Goal: Information Seeking & Learning: Find specific fact

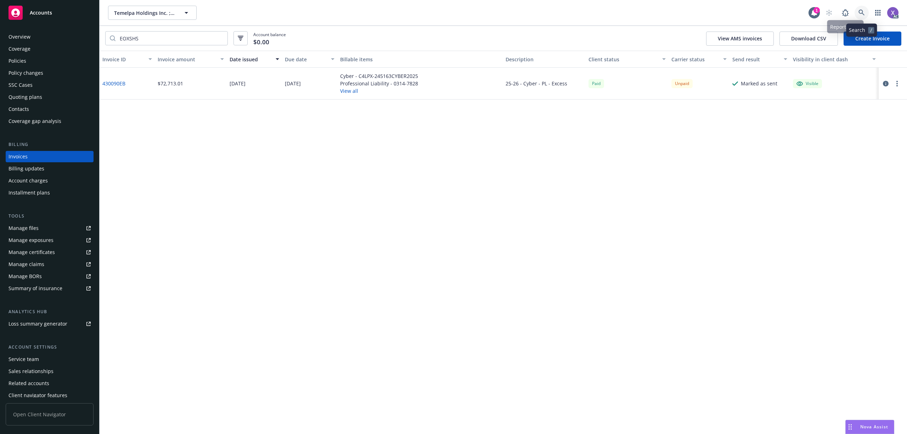
click at [861, 10] on icon at bounding box center [861, 13] width 6 height 6
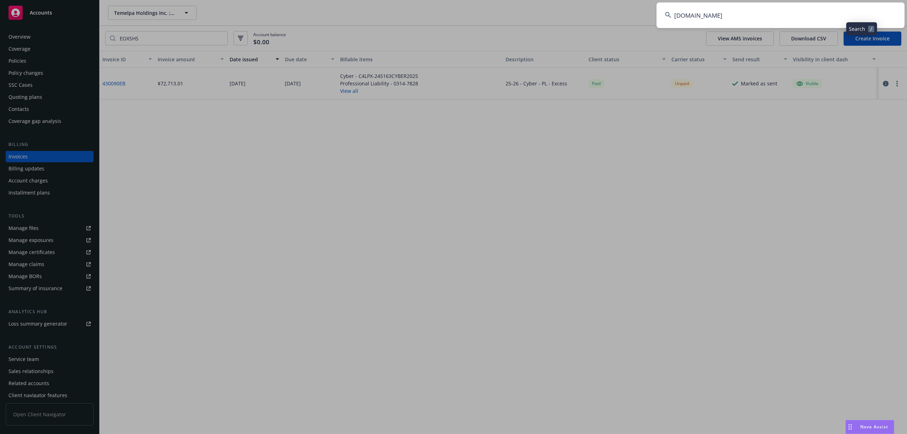
click at [771, 19] on input "Hologram.io" at bounding box center [780, 15] width 248 height 26
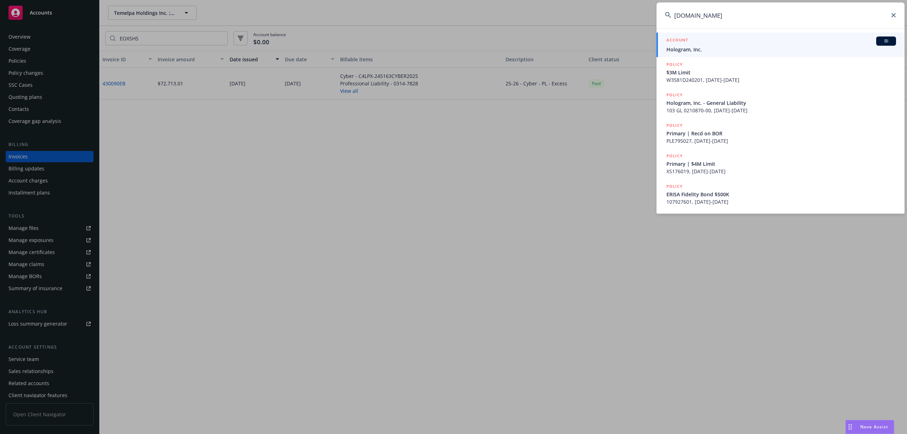
type input "Hologram.io"
click at [683, 54] on link "ACCOUNT BI Hologram, Inc." at bounding box center [780, 45] width 248 height 24
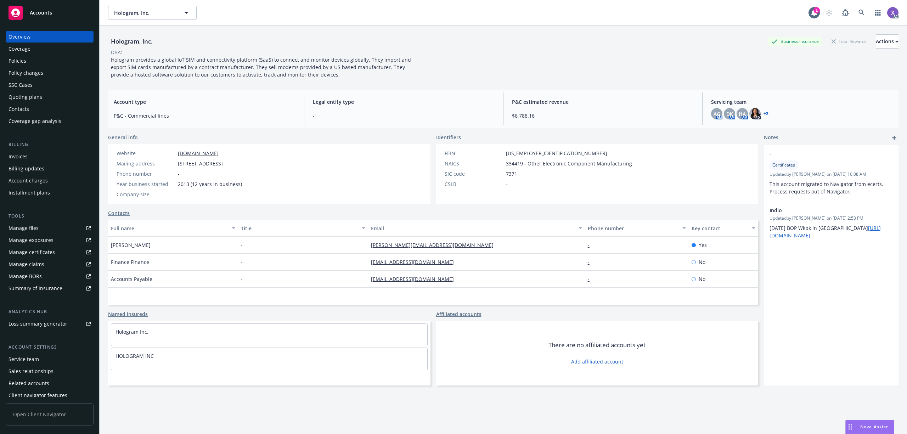
click at [11, 160] on div "Invoices" at bounding box center [18, 156] width 19 height 11
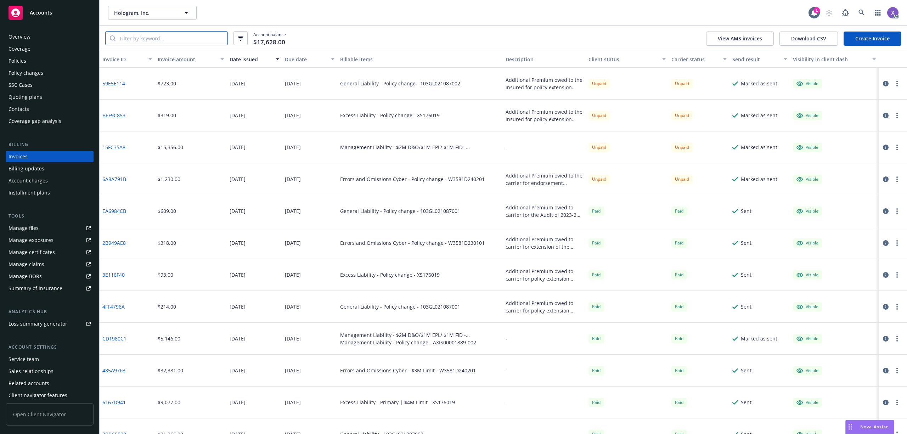
click at [154, 38] on input "search" at bounding box center [171, 38] width 112 height 13
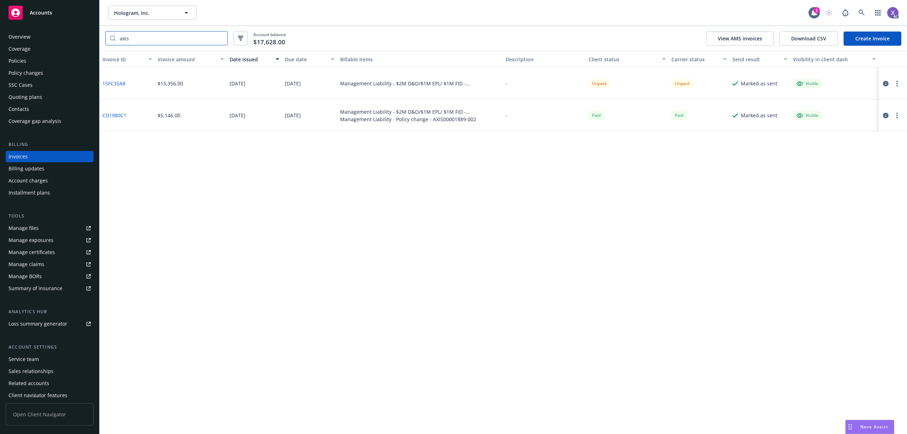
type input "axis"
click at [118, 82] on link "15FC35A8" at bounding box center [113, 83] width 23 height 7
click at [28, 160] on div "Invoices" at bounding box center [50, 156] width 82 height 11
click at [23, 155] on div "Invoices" at bounding box center [18, 156] width 19 height 11
drag, startPoint x: 139, startPoint y: 38, endPoint x: 102, endPoint y: 41, distance: 37.3
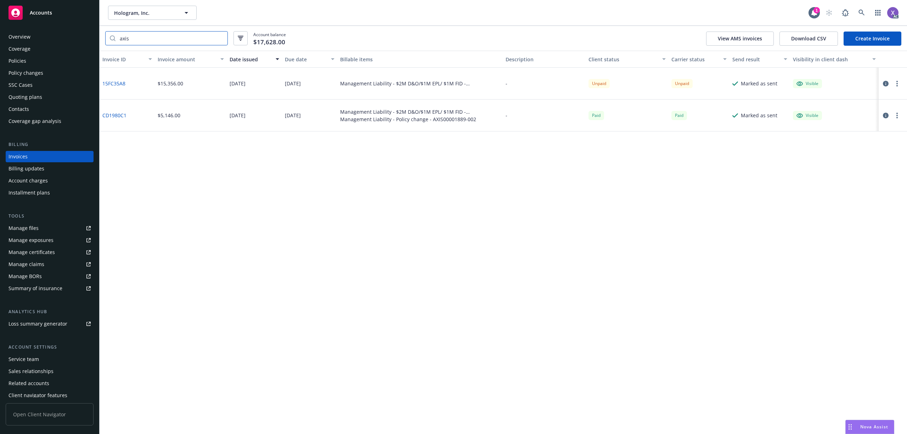
click at [111, 41] on div "axis" at bounding box center [166, 38] width 123 height 14
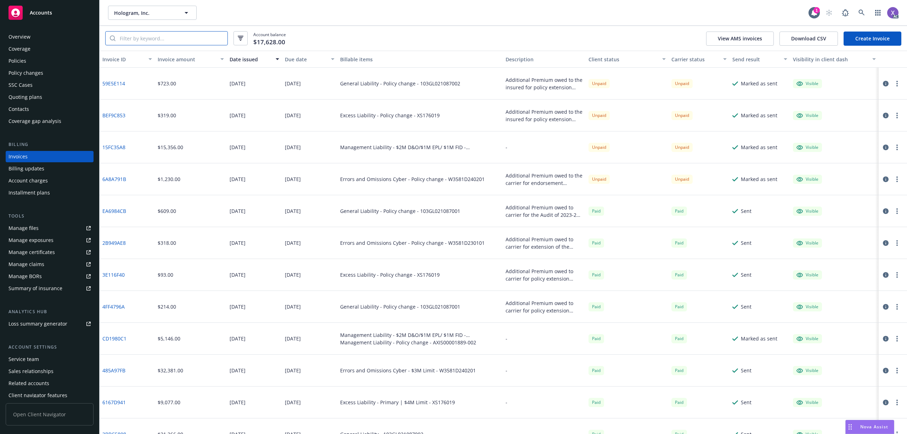
click at [138, 43] on input "search" at bounding box center [171, 38] width 112 height 13
click at [137, 39] on input "search" at bounding box center [171, 38] width 112 height 13
paste input "AXIS000018890"
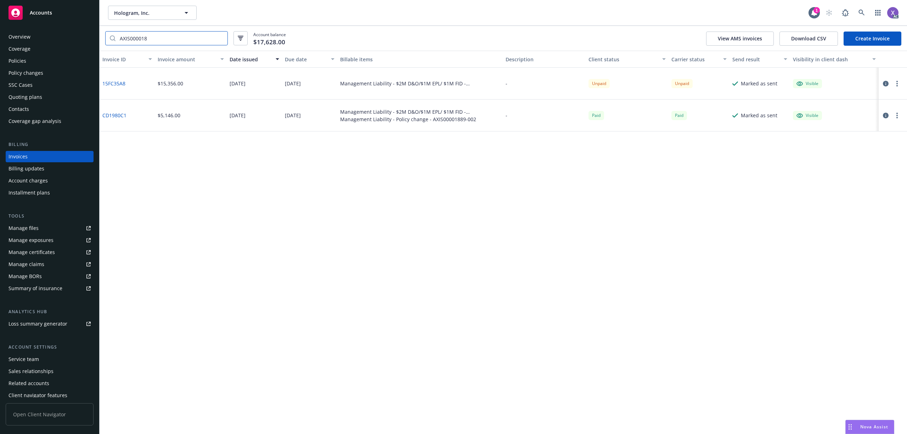
type input "AXIS000018"
click at [120, 114] on link "CD1980C1" at bounding box center [114, 115] width 24 height 7
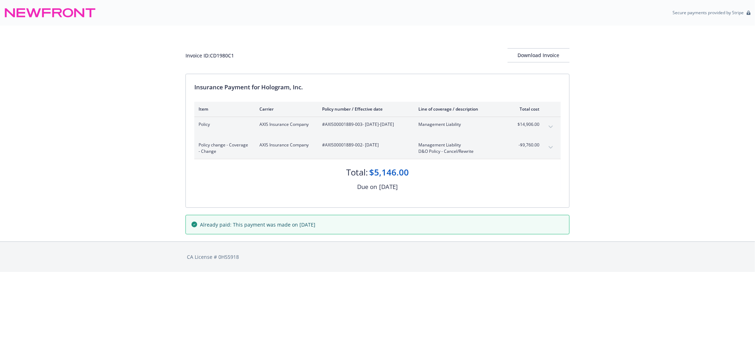
click at [553, 149] on icon "expand content" at bounding box center [551, 147] width 4 height 3
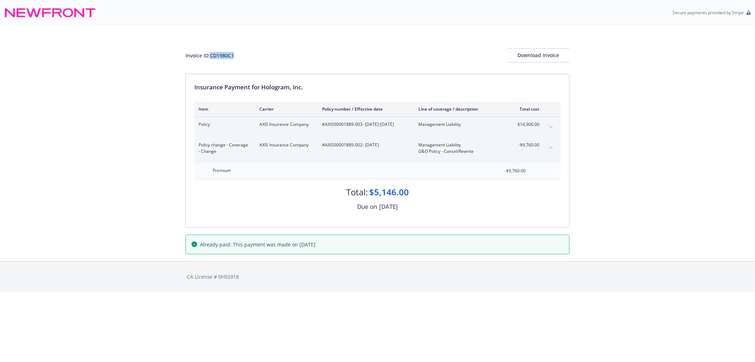
drag, startPoint x: 245, startPoint y: 55, endPoint x: 212, endPoint y: 59, distance: 34.0
click at [212, 59] on div "Invoice ID: CD1980C1 Download Invoice" at bounding box center [378, 55] width 384 height 14
copy div "CD1980C1"
drag, startPoint x: 284, startPoint y: 154, endPoint x: 280, endPoint y: 154, distance: 4.3
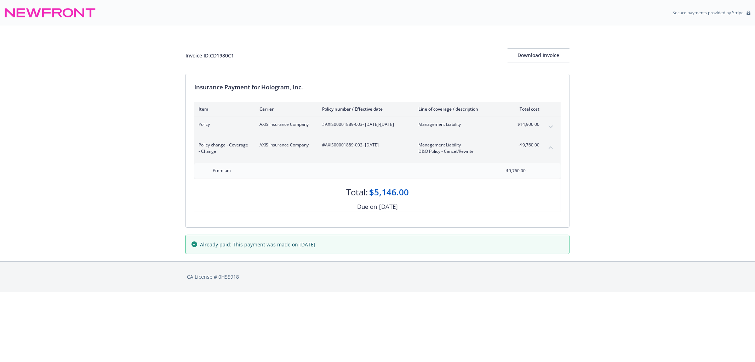
click at [284, 154] on div "AXIS Insurance Company" at bounding box center [285, 148] width 51 height 13
click at [331, 151] on div "AXIS Insurance Company" at bounding box center [345, 146] width 55 height 12
drag, startPoint x: 323, startPoint y: 145, endPoint x: 331, endPoint y: 145, distance: 7.8
click at [331, 145] on span "#AXIS00001889-002 - 08/01/2024" at bounding box center [364, 145] width 85 height 6
click at [332, 152] on div "#AXIS00001889-002 - 08/01/2024" at bounding box center [364, 148] width 85 height 13
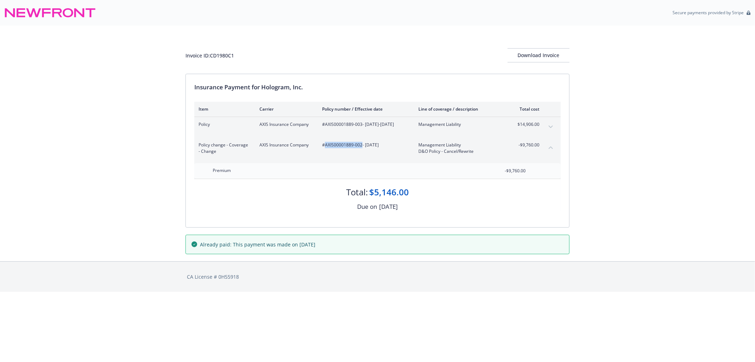
drag, startPoint x: 325, startPoint y: 146, endPoint x: 361, endPoint y: 153, distance: 36.8
click at [361, 153] on div "#AXIS00001889-002 - 08/01/2024" at bounding box center [364, 148] width 85 height 13
copy span "AXIS00001889-002"
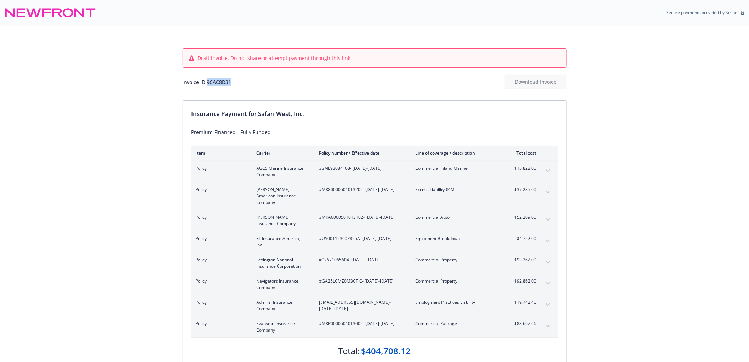
drag, startPoint x: 234, startPoint y: 81, endPoint x: 208, endPoint y: 83, distance: 26.2
click at [208, 83] on div "Invoice ID: 9CAC8D31 Download Invoice" at bounding box center [375, 82] width 384 height 14
copy div "9CAC8D31"
